Goal: Check status: Check status

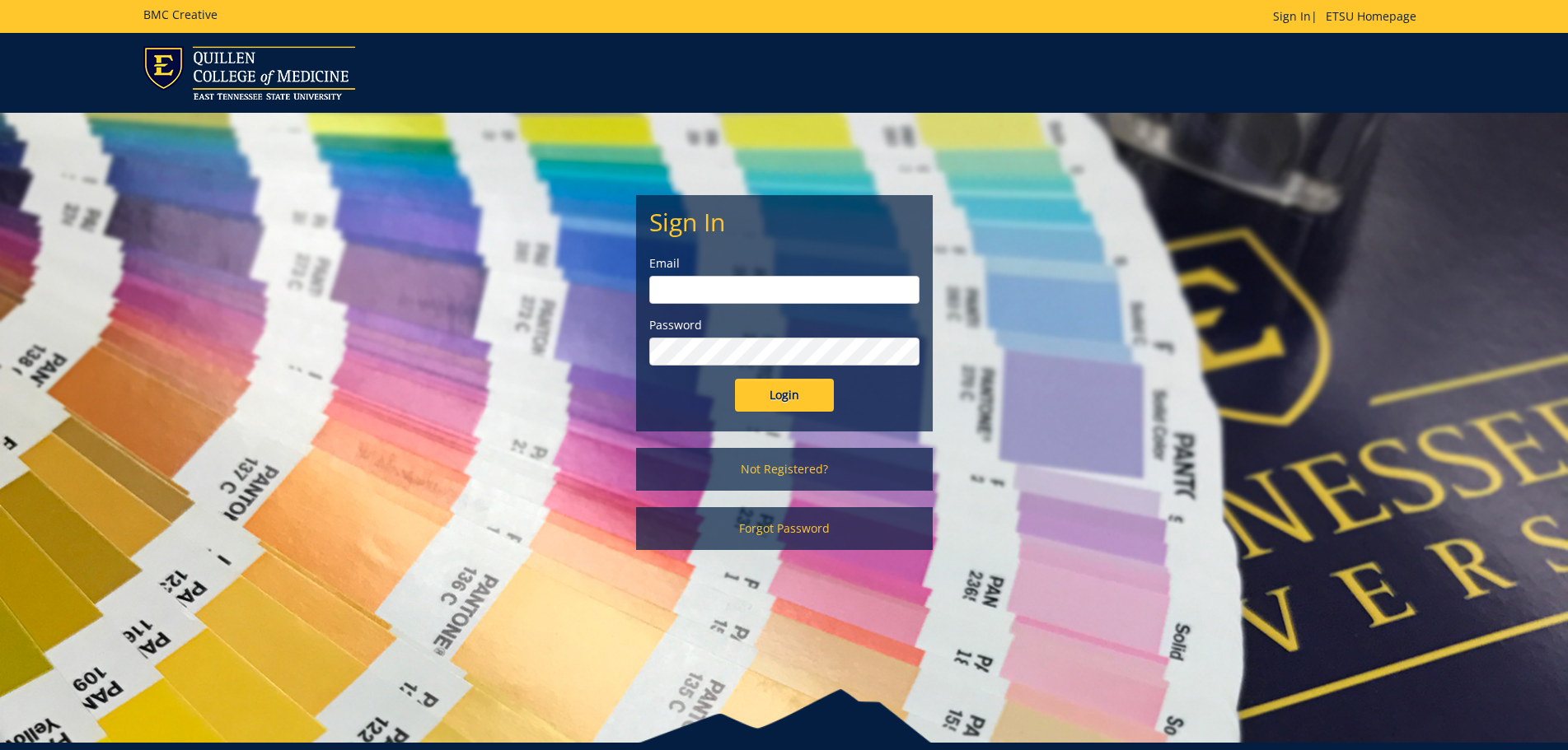
click at [708, 279] on input "email" at bounding box center [784, 290] width 270 height 28
type input "[PERSON_NAME][EMAIL_ADDRESS][DOMAIN_NAME]"
click at [735, 379] on input "Login" at bounding box center [785, 394] width 99 height 33
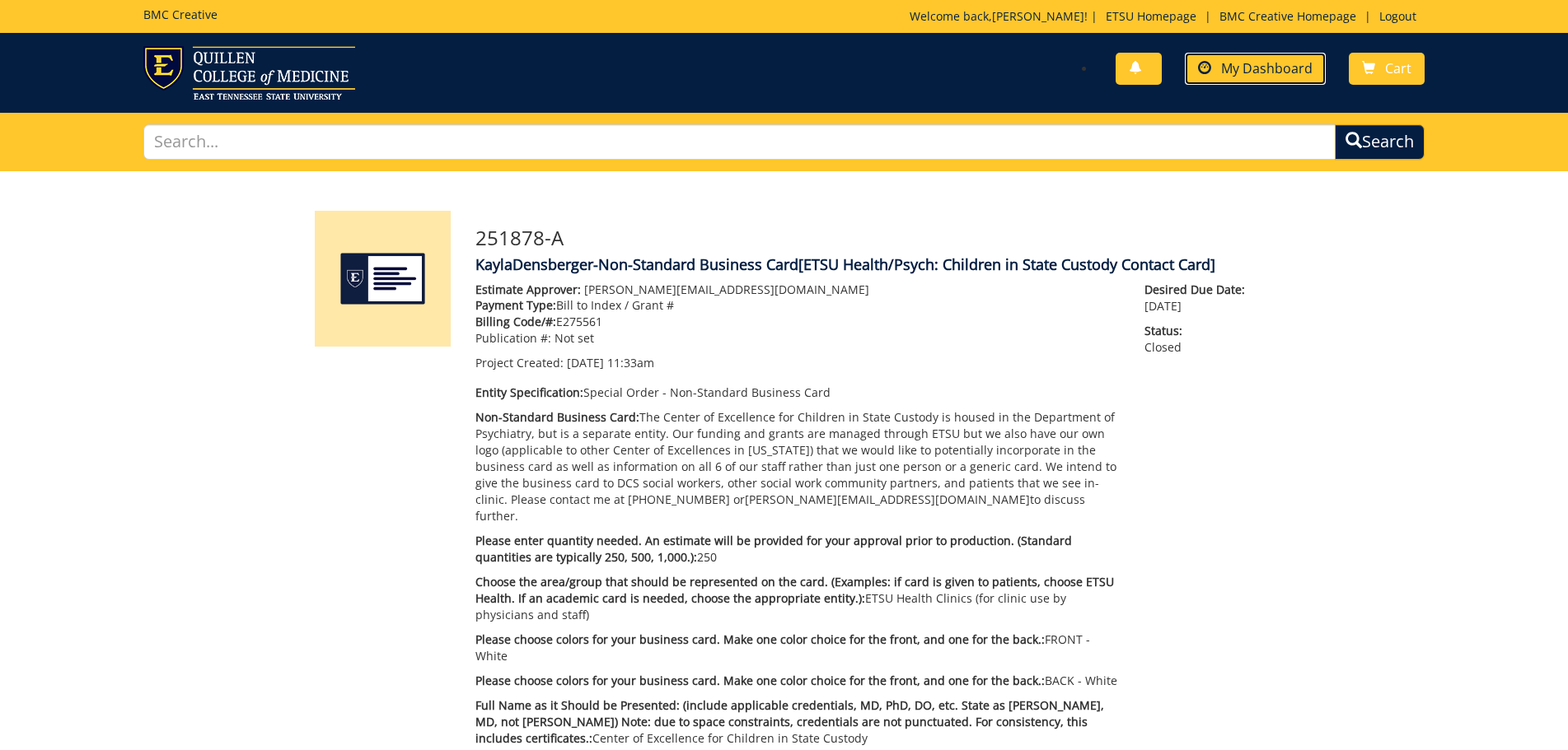
click at [1235, 70] on span "My Dashboard" at bounding box center [1266, 68] width 91 height 18
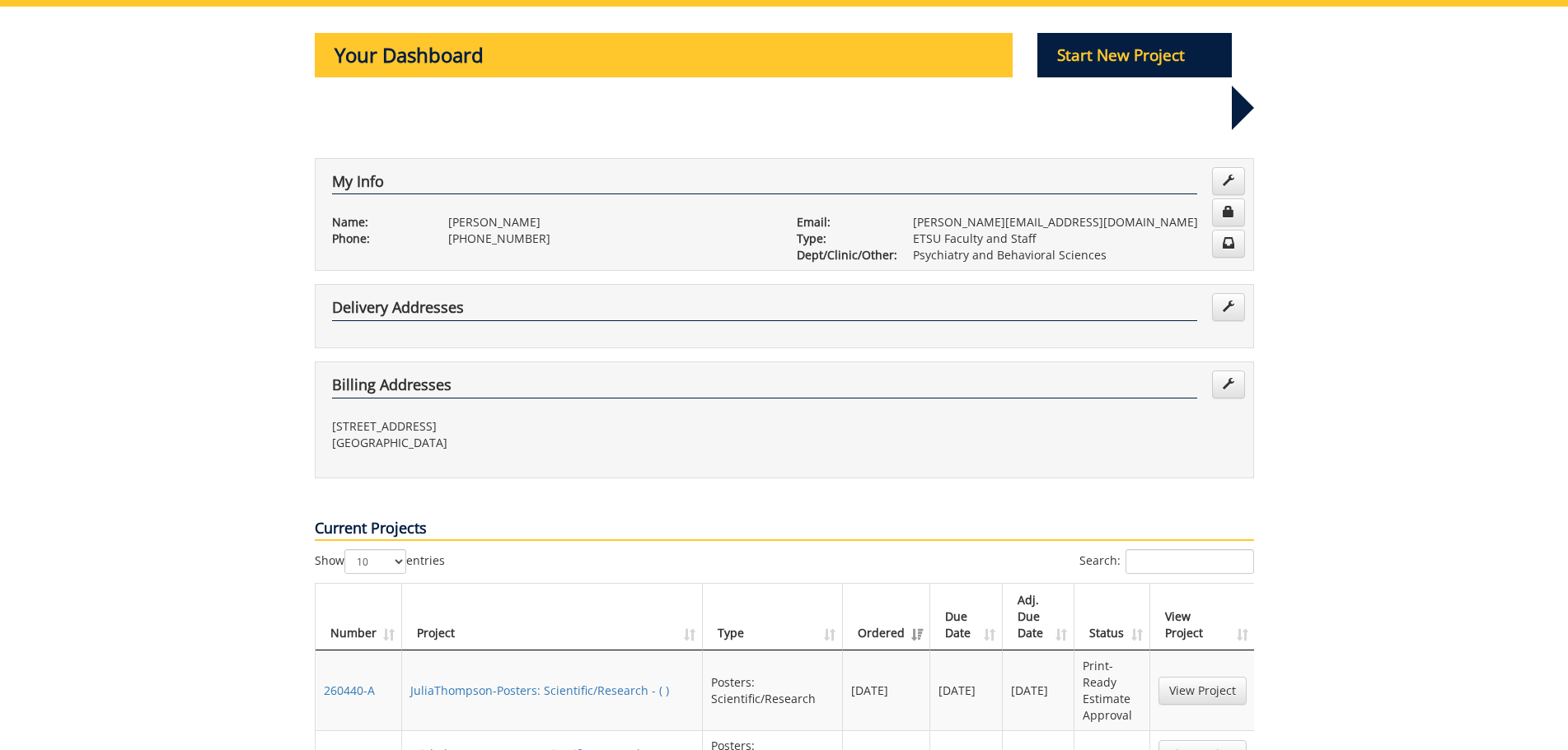
scroll to position [330, 0]
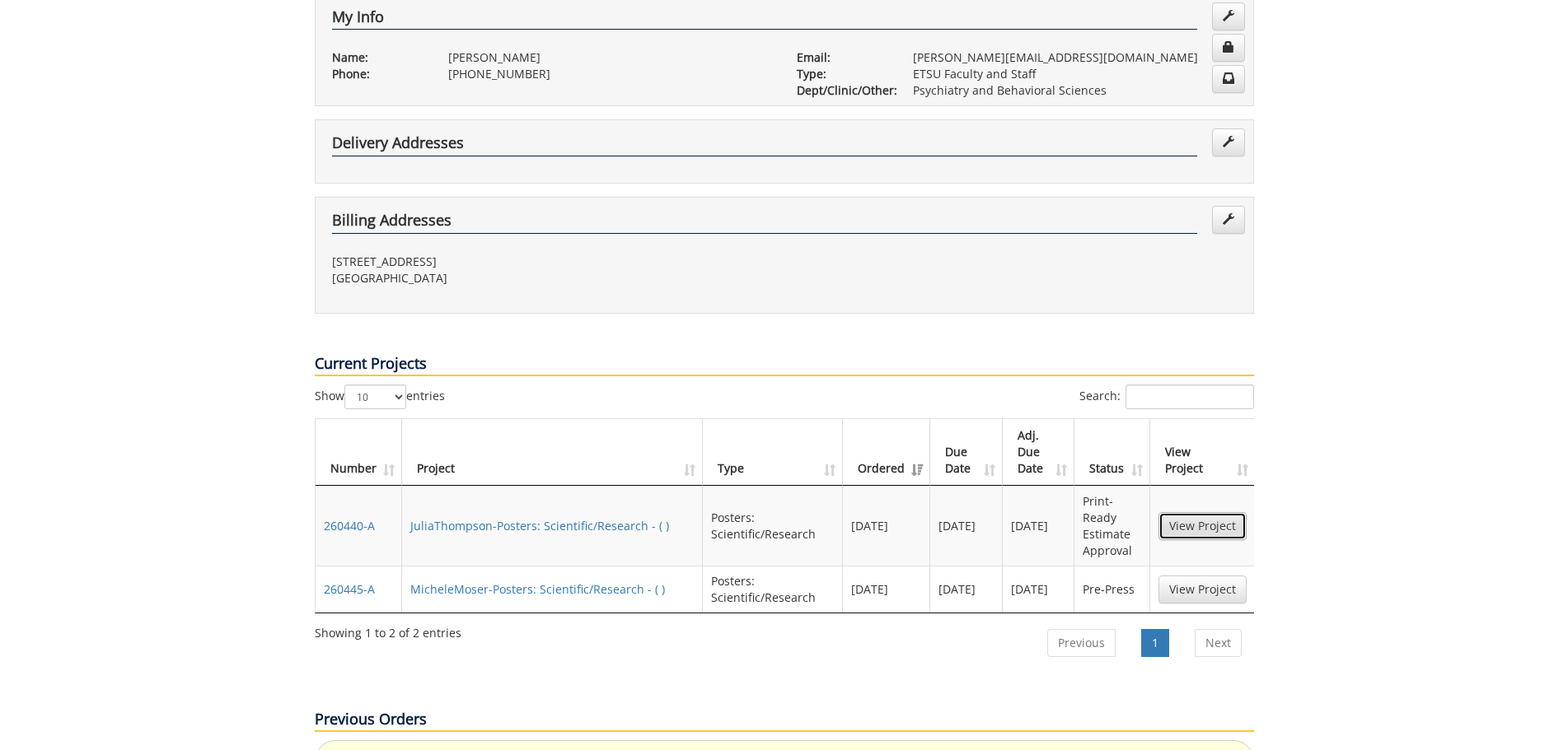
click at [1213, 512] on link "View Project" at bounding box center [1203, 526] width 88 height 28
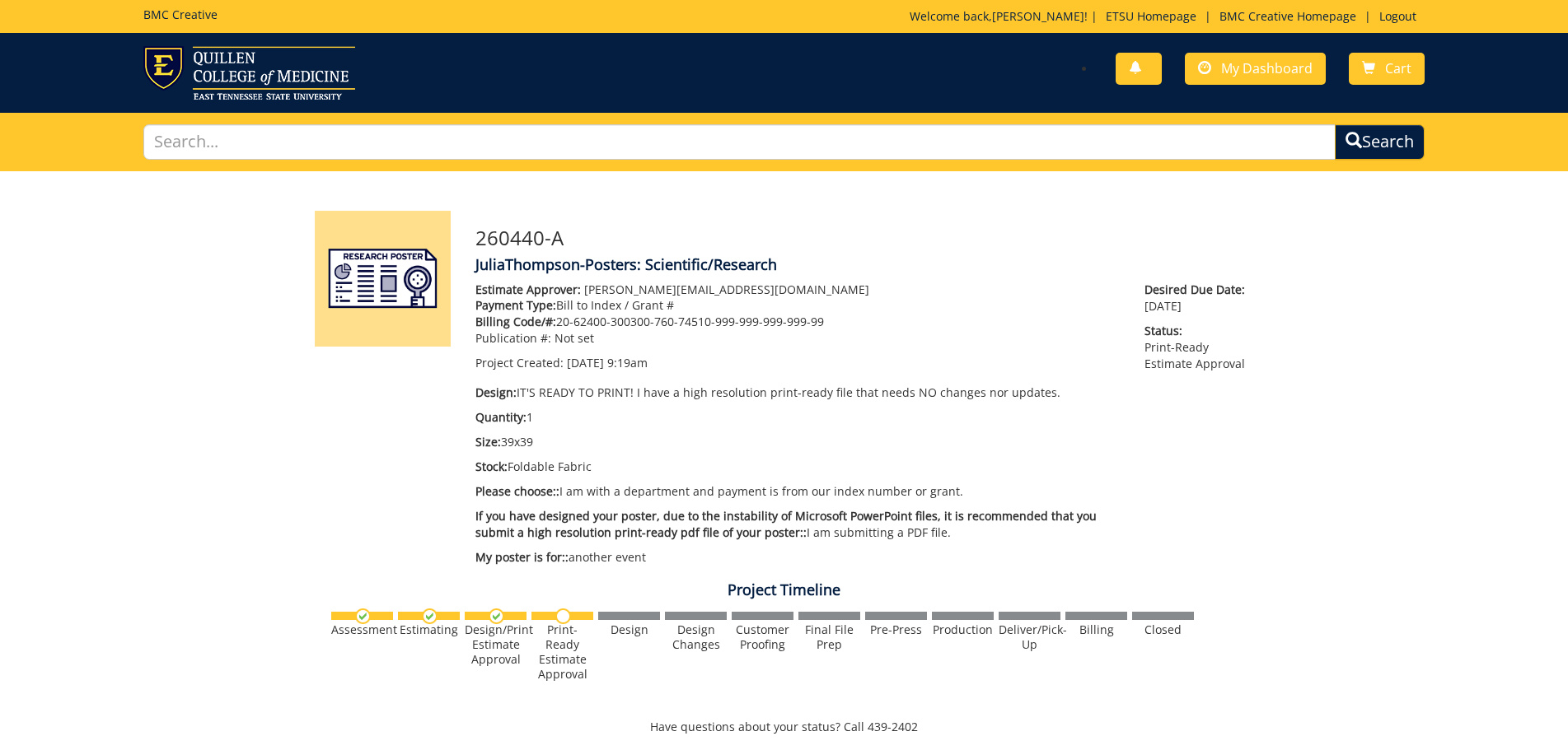
scroll to position [330, 0]
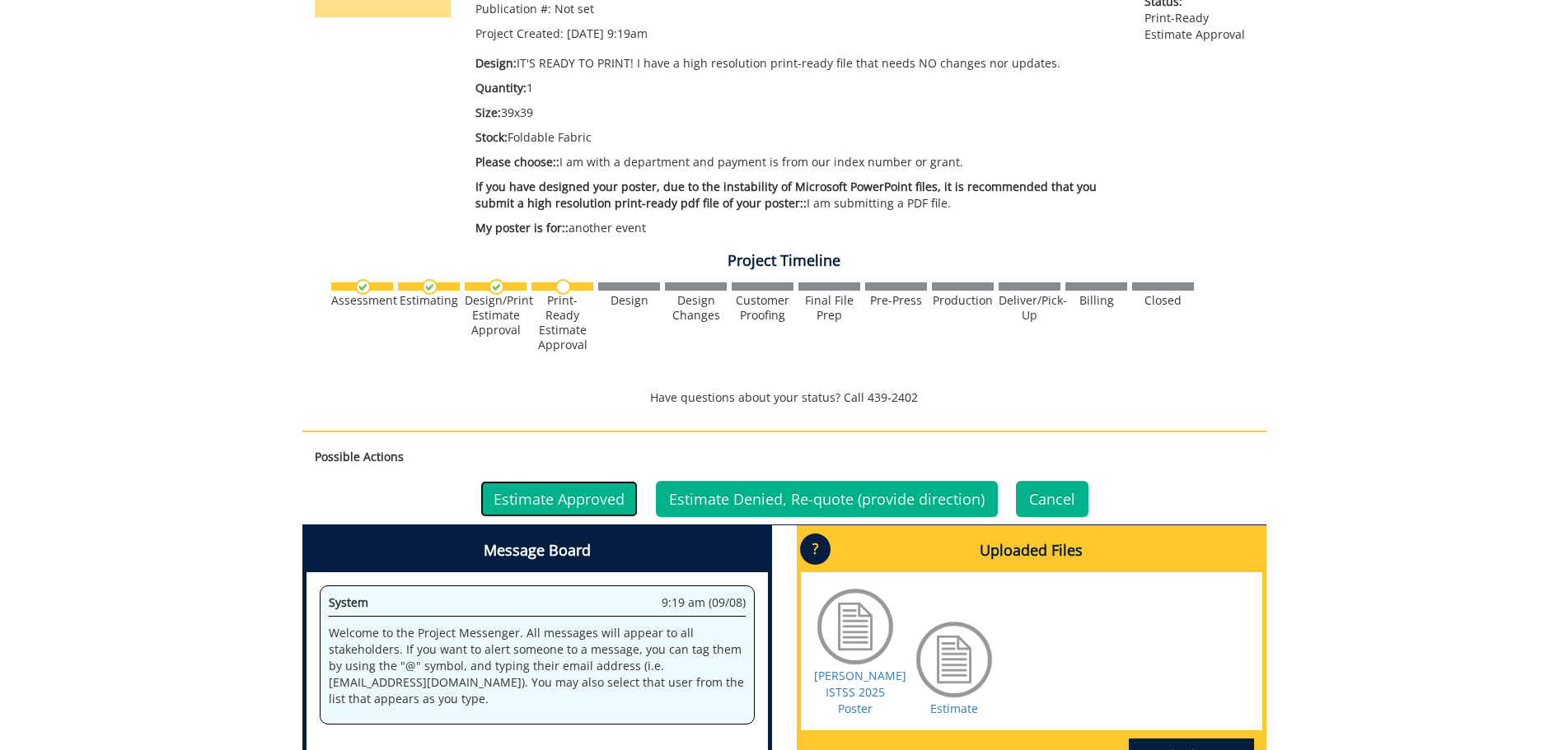
click at [541, 490] on link "Estimate Approved" at bounding box center [559, 499] width 158 height 36
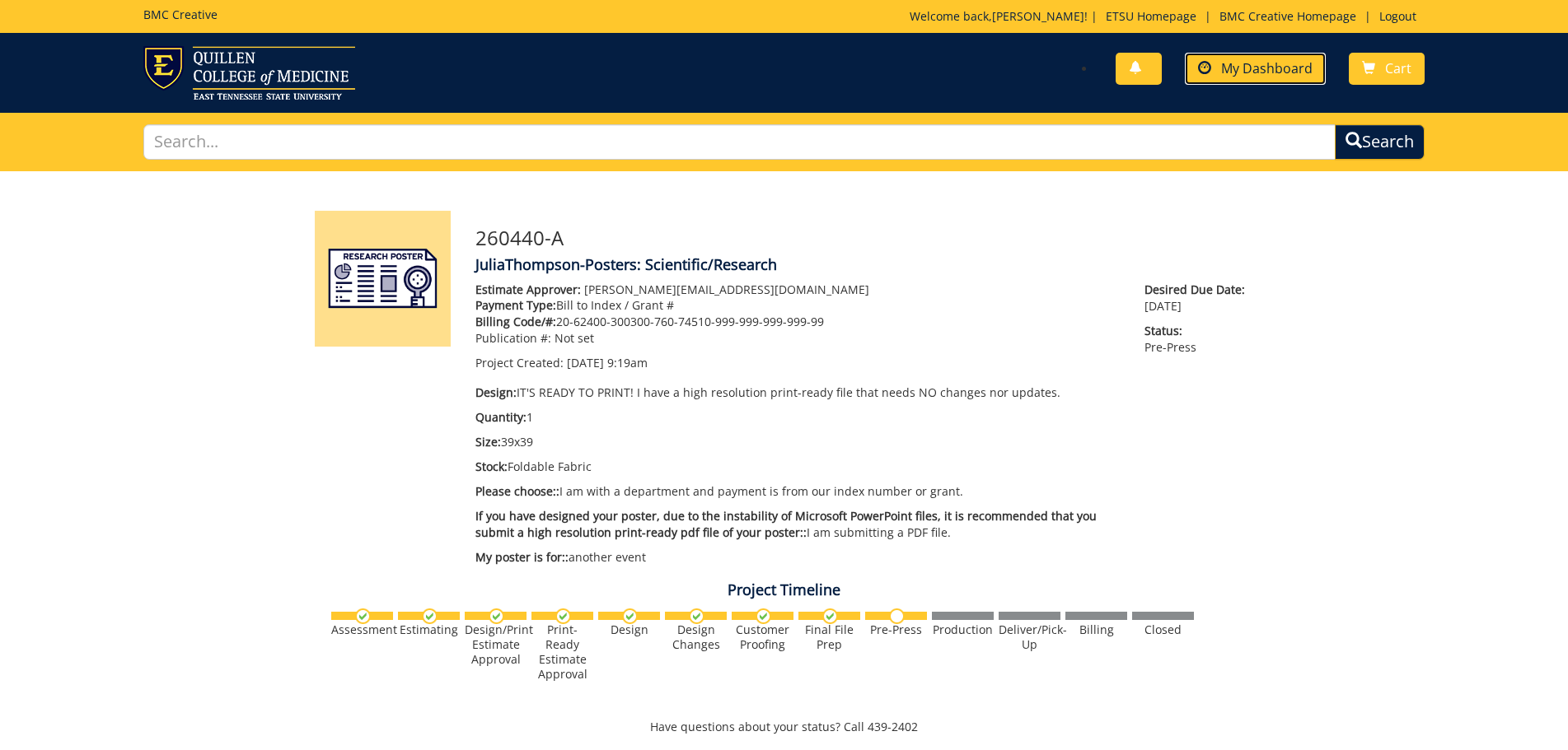
click at [1296, 66] on span "My Dashboard" at bounding box center [1266, 68] width 91 height 18
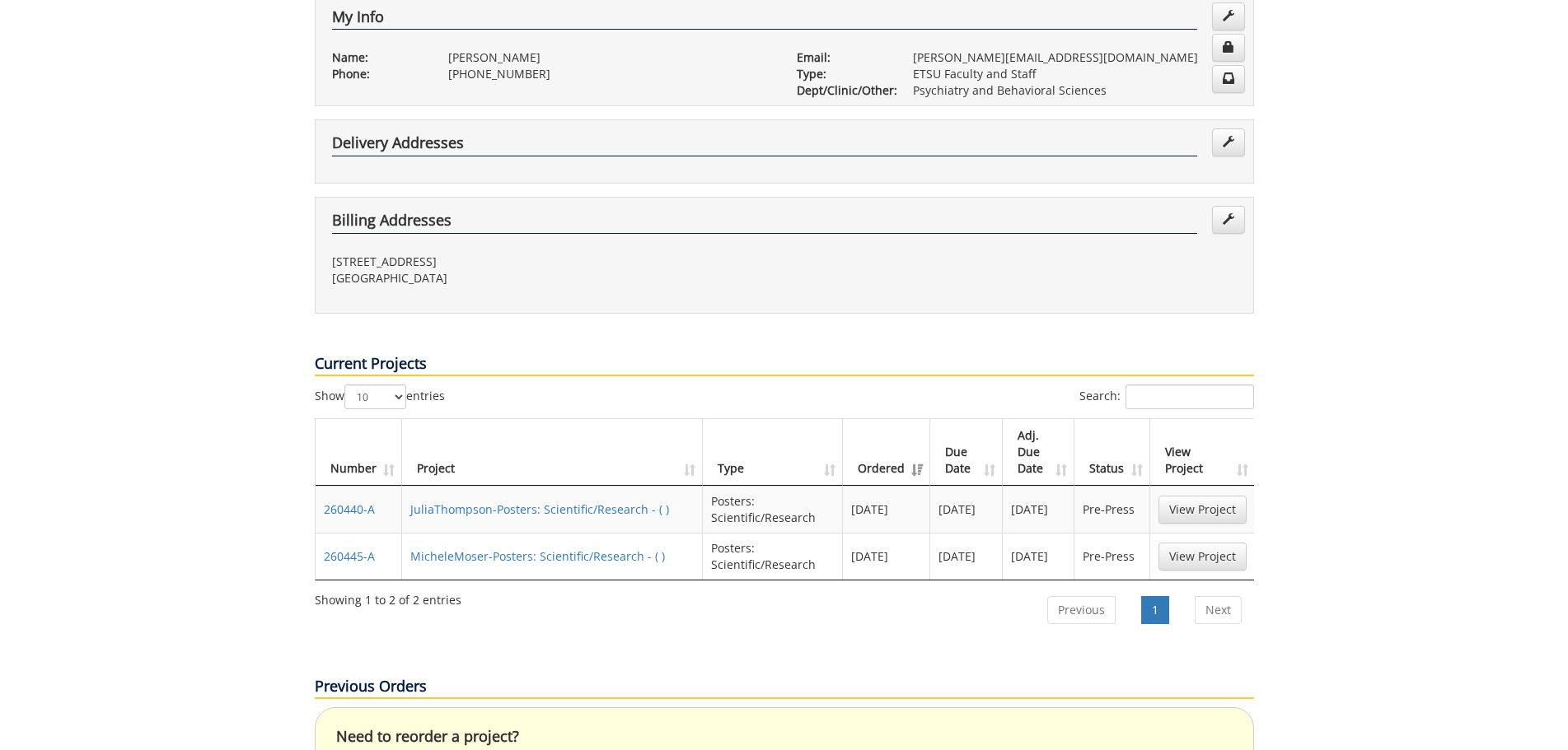
scroll to position [577, 0]
